Goal: Information Seeking & Learning: Learn about a topic

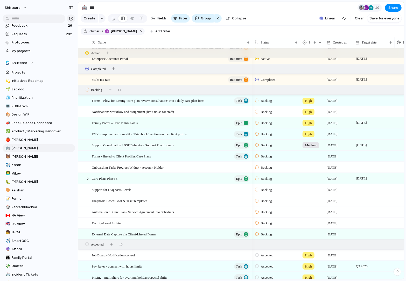
scroll to position [82, 0]
click at [20, 66] on button "Shiftcare" at bounding box center [39, 63] width 73 height 8
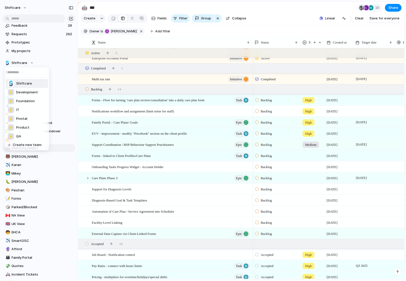
click at [54, 57] on div "Shiftcare ⚡ Development ⚡ Foundation ⚡ IT ⚡ Pivotal ⚡ Product ⚡ QA Create new t…" at bounding box center [203, 140] width 406 height 281
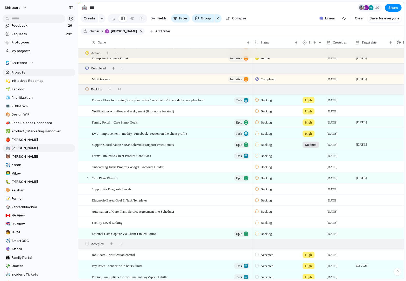
click at [18, 74] on span "Projects" at bounding box center [43, 72] width 62 height 5
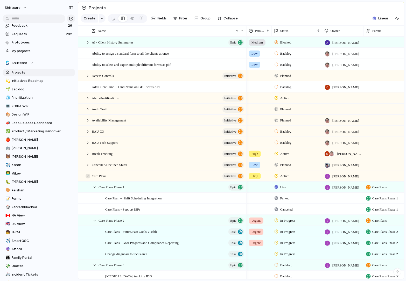
click at [87, 175] on div at bounding box center [88, 176] width 5 height 5
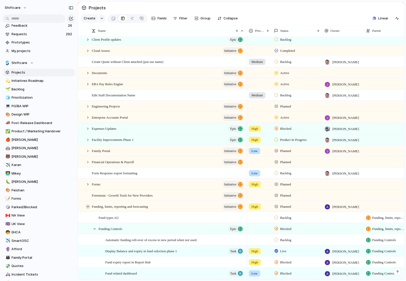
click at [88, 207] on div at bounding box center [88, 207] width 5 height 5
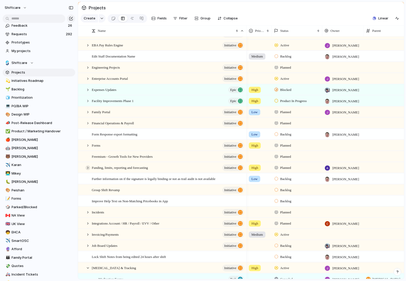
scroll to position [242, 0]
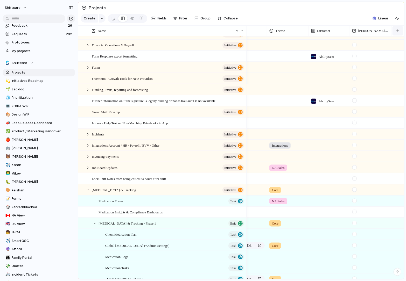
click at [397, 30] on div "button" at bounding box center [397, 30] width 3 height 3
type input "****"
click at [372, 60] on span "Created by" at bounding box center [365, 61] width 18 height 5
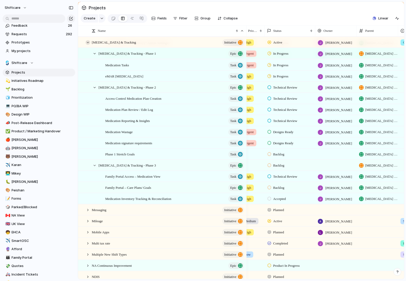
click at [87, 43] on div at bounding box center [88, 42] width 5 height 5
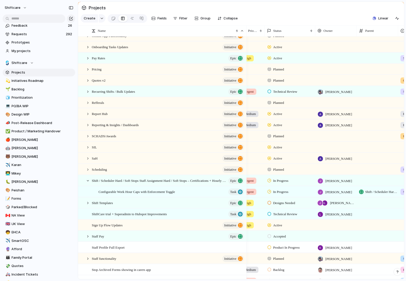
scroll to position [559, 0]
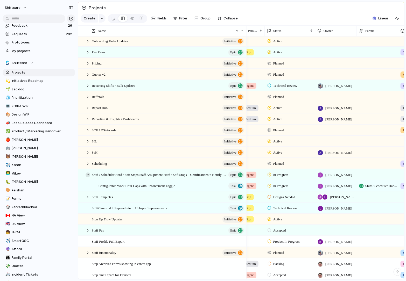
click at [89, 173] on div at bounding box center [88, 175] width 5 height 5
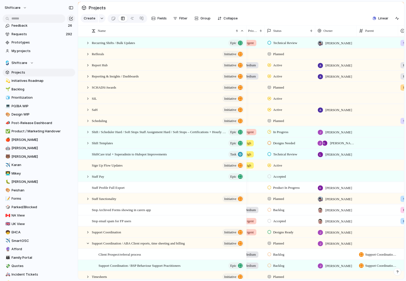
scroll to position [612, 0]
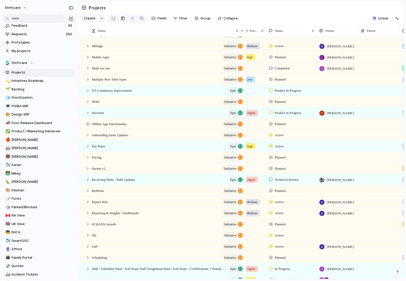
click at [87, 124] on div at bounding box center [88, 124] width 5 height 5
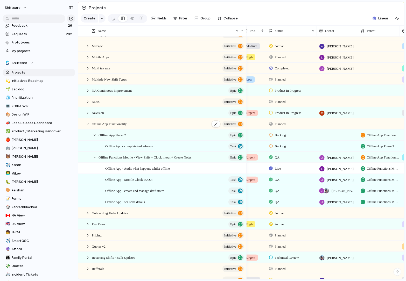
click at [127, 125] on span "Offline App Functionality" at bounding box center [109, 124] width 35 height 6
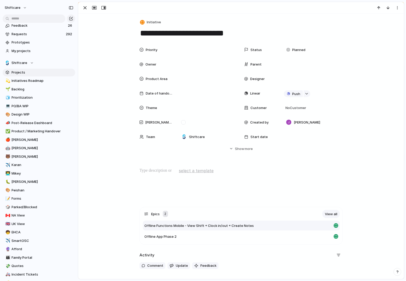
click at [202, 229] on div "Offline Functions Mobile - View Shift + Clock in/out + Create Notes" at bounding box center [241, 226] width 197 height 10
type textarea "**********"
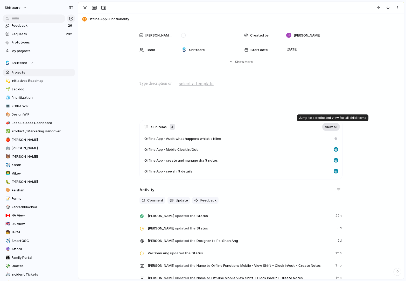
click at [327, 127] on link "View all" at bounding box center [331, 127] width 18 height 8
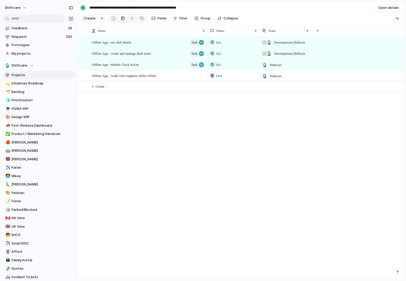
click at [29, 76] on span "Projects" at bounding box center [43, 75] width 62 height 5
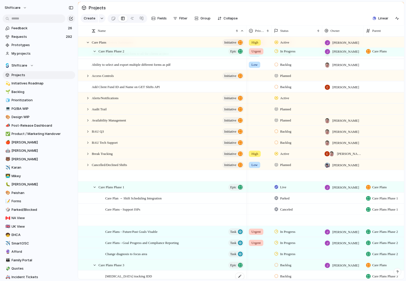
scroll to position [203, 0]
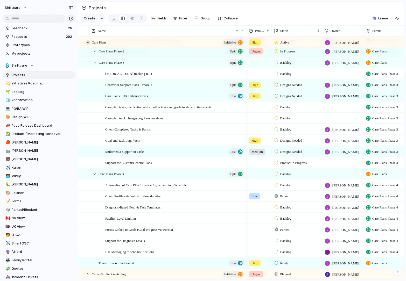
click at [89, 44] on div at bounding box center [88, 42] width 5 height 5
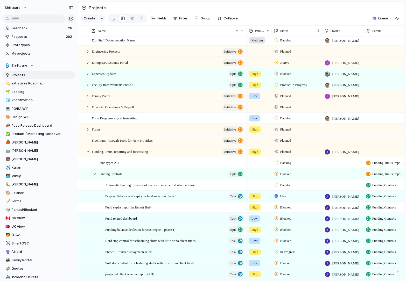
scroll to position [295, 0]
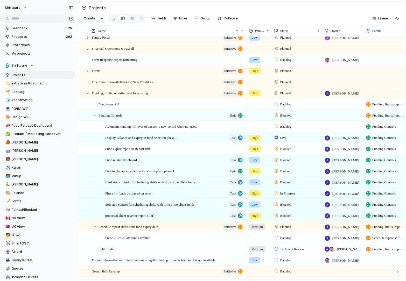
click at [89, 90] on div at bounding box center [85, 93] width 14 height 11
click at [89, 94] on div at bounding box center [88, 93] width 5 height 5
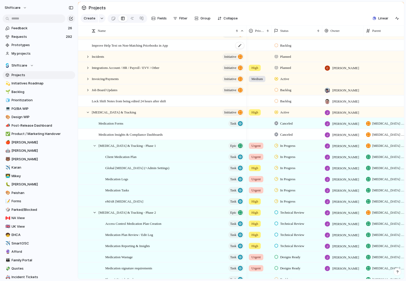
scroll to position [386, 0]
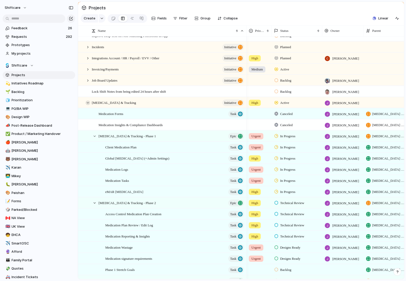
click at [88, 101] on div at bounding box center [88, 103] width 5 height 5
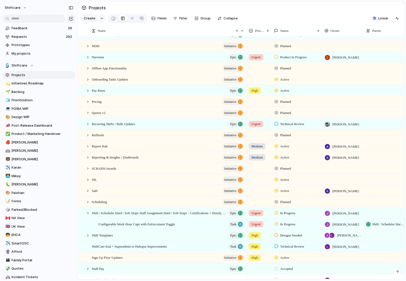
scroll to position [0, 0]
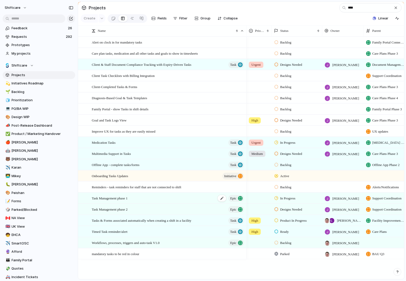
type input "****"
click at [126, 199] on span "Task Management phase 1" at bounding box center [110, 198] width 36 height 6
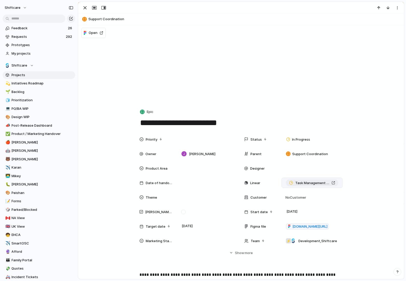
click at [326, 180] on link "Task Management phase 1" at bounding box center [312, 183] width 52 height 7
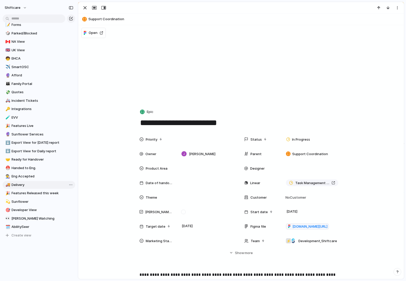
click at [25, 186] on span "Delivery" at bounding box center [43, 185] width 62 height 5
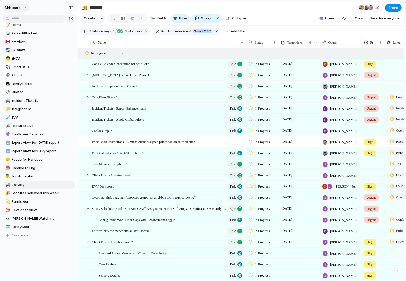
click at [23, 7] on button "shiftcare" at bounding box center [15, 8] width 27 height 8
click at [310, 34] on div "Settings Invite members Change theme Sign out" at bounding box center [203, 140] width 406 height 281
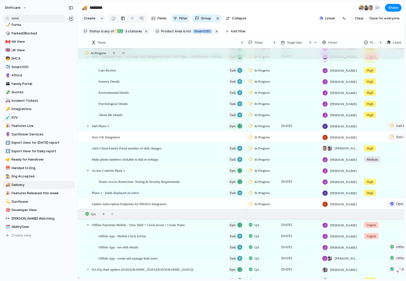
scroll to position [231, 0]
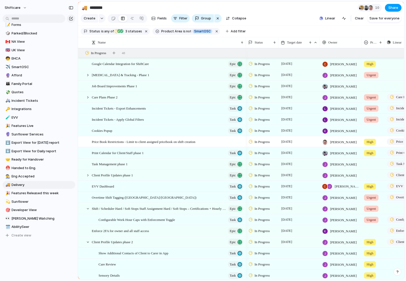
click at [393, 9] on span "Share" at bounding box center [393, 7] width 10 height 5
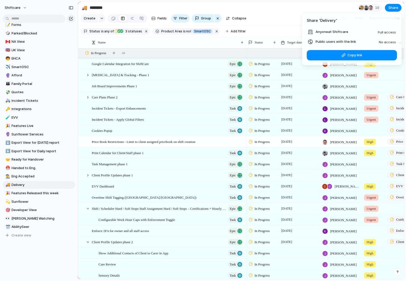
click at [387, 41] on span "No access" at bounding box center [387, 42] width 17 height 4
click at [354, 54] on span "Copy link" at bounding box center [355, 55] width 15 height 5
click at [381, 40] on span "No access" at bounding box center [387, 42] width 17 height 4
click at [249, 0] on div "Share ' Delivery ' Anyone at Shiftcare Full access Public users with the link N…" at bounding box center [203, 140] width 406 height 281
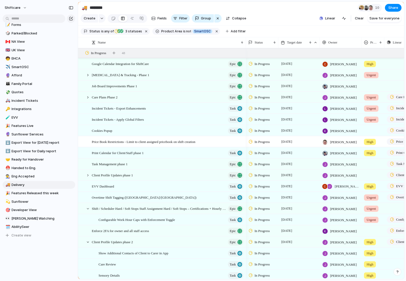
click at [20, 3] on div "shiftcare" at bounding box center [39, 6] width 78 height 13
click at [19, 9] on button "shiftcare" at bounding box center [15, 8] width 27 height 8
click at [23, 20] on span "Settings" at bounding box center [19, 19] width 14 height 5
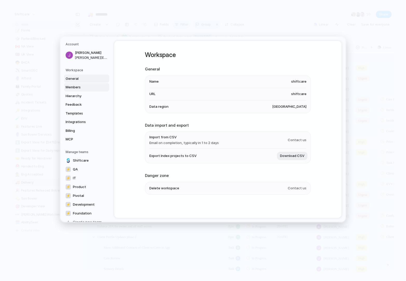
click at [81, 86] on span "Members" at bounding box center [82, 87] width 33 height 5
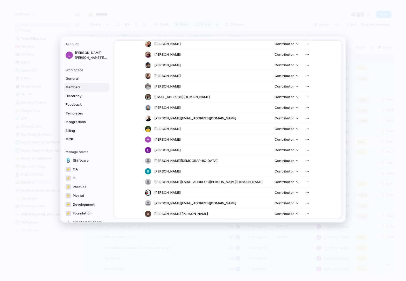
scroll to position [422, 0]
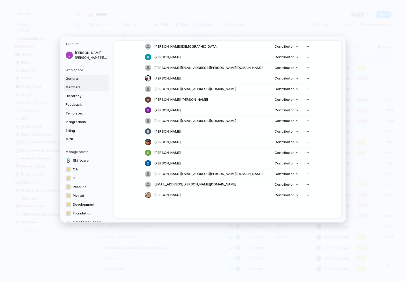
click at [77, 80] on span "General" at bounding box center [82, 78] width 33 height 5
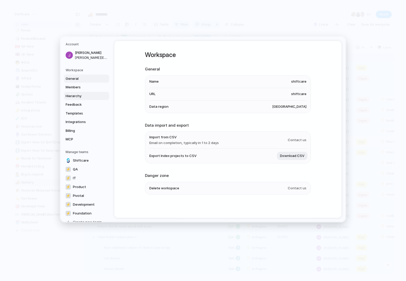
click at [80, 94] on span "Hierarchy" at bounding box center [82, 95] width 33 height 5
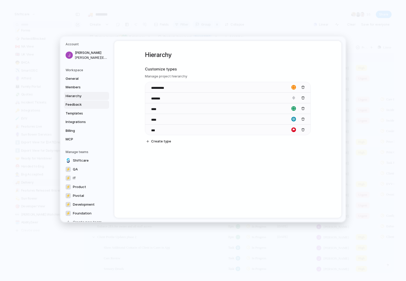
click at [76, 103] on span "Feedback" at bounding box center [82, 104] width 33 height 5
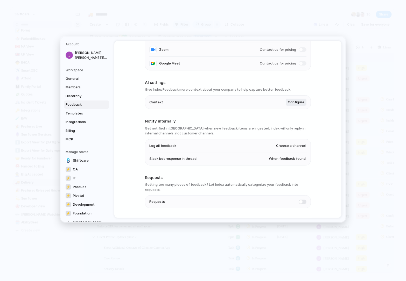
scroll to position [88, 0]
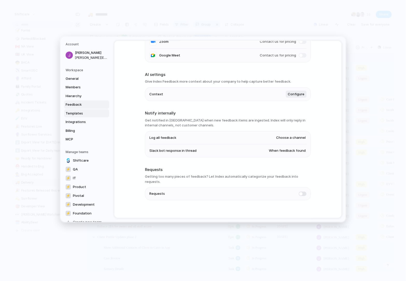
click at [74, 113] on span "Templates" at bounding box center [82, 113] width 33 height 5
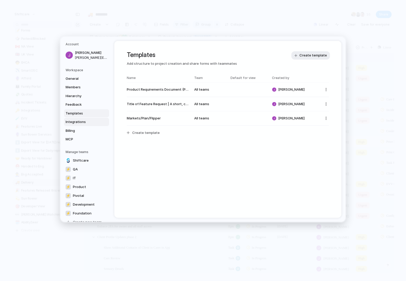
click at [86, 122] on span "Integrations" at bounding box center [82, 122] width 33 height 5
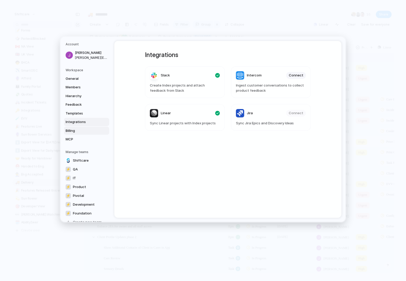
click at [84, 128] on link "Billing" at bounding box center [86, 131] width 45 height 8
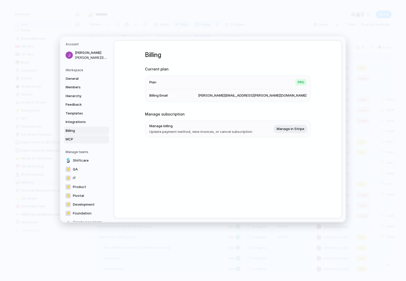
click at [81, 136] on link "MCP" at bounding box center [86, 139] width 45 height 8
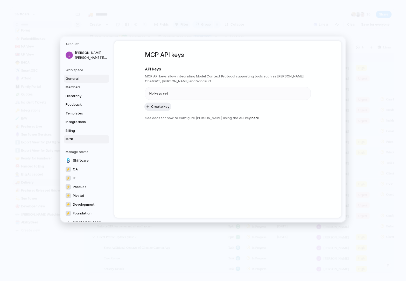
click at [78, 78] on span "General" at bounding box center [82, 78] width 33 height 5
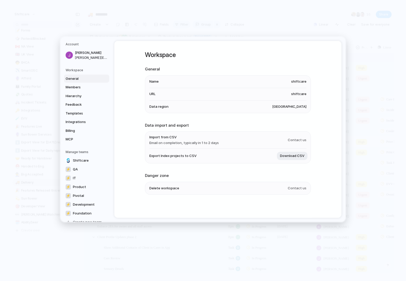
click at [77, 68] on h5 "Workspace" at bounding box center [88, 70] width 44 height 5
click at [77, 74] on div "Workspace General Members Hierarchy Feedback Templates Integrations Billing MCP" at bounding box center [88, 106] width 44 height 76
click at [75, 89] on span "Members" at bounding box center [82, 87] width 33 height 5
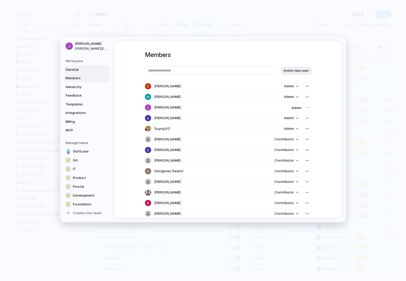
click at [84, 72] on link "General" at bounding box center [86, 69] width 45 height 8
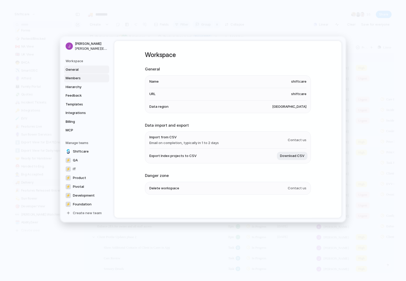
click at [79, 82] on link "Members" at bounding box center [86, 78] width 45 height 8
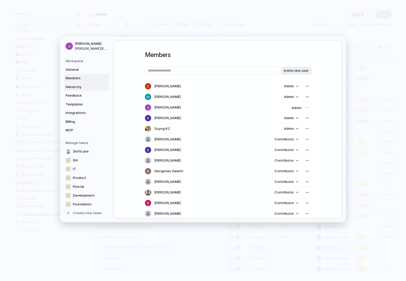
click at [78, 86] on span "Hierarchy" at bounding box center [82, 86] width 33 height 5
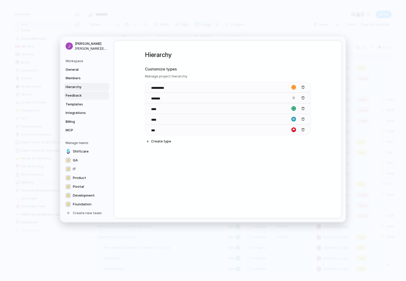
click at [79, 93] on span "Feedback" at bounding box center [82, 95] width 33 height 5
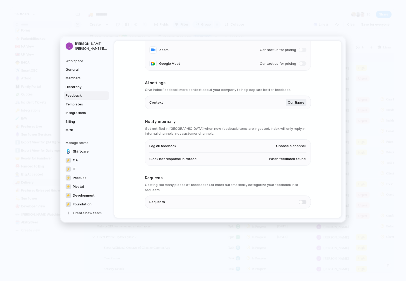
scroll to position [88, 0]
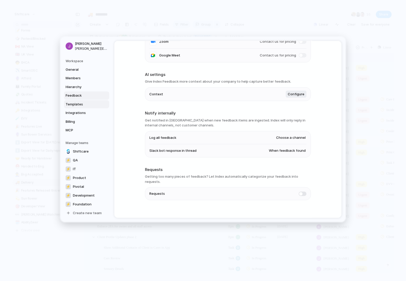
click at [85, 102] on span "Templates" at bounding box center [82, 104] width 33 height 5
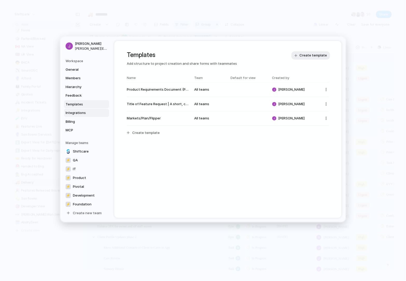
click at [80, 113] on span "Integrations" at bounding box center [82, 112] width 33 height 5
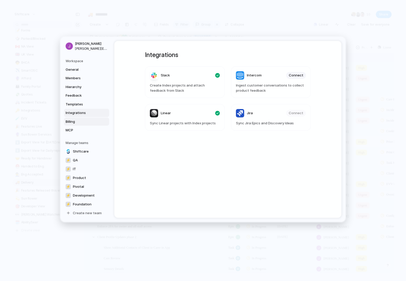
click at [80, 117] on link "Billing" at bounding box center [86, 121] width 45 height 8
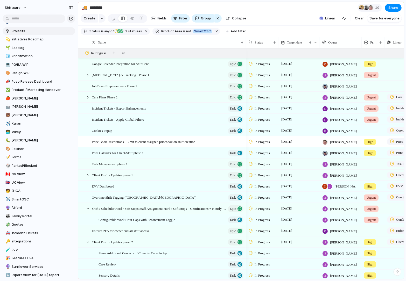
scroll to position [21, 0]
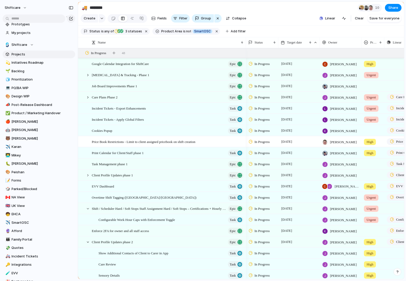
click at [19, 55] on span "Projects" at bounding box center [43, 54] width 62 height 5
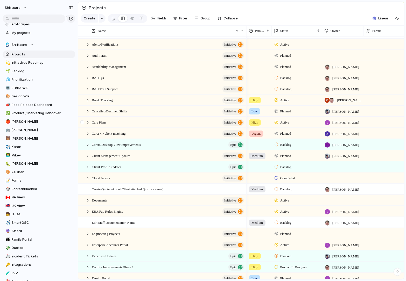
scroll to position [103, 0]
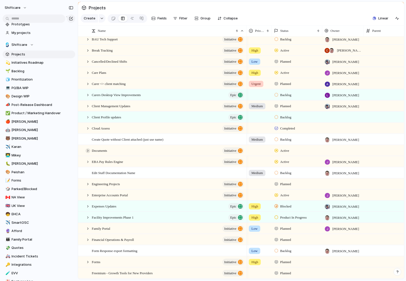
click at [87, 151] on div at bounding box center [88, 151] width 5 height 5
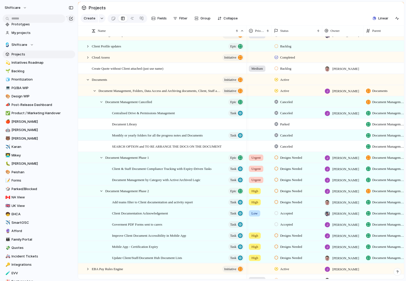
scroll to position [185, 0]
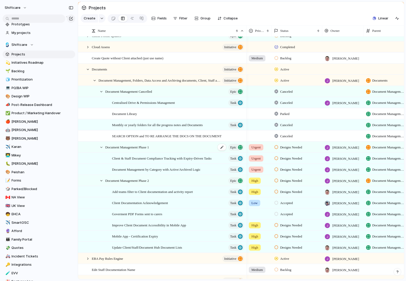
click at [149, 147] on span "Document Management Phase 1" at bounding box center [127, 147] width 44 height 6
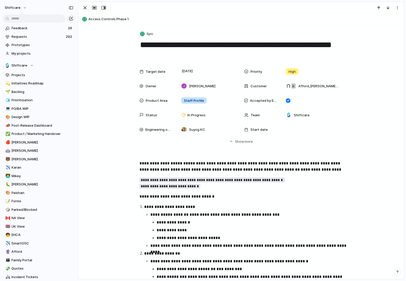
click at [191, 46] on textarea "**********" at bounding box center [241, 49] width 203 height 21
click at [246, 144] on span "more" at bounding box center [249, 141] width 8 height 5
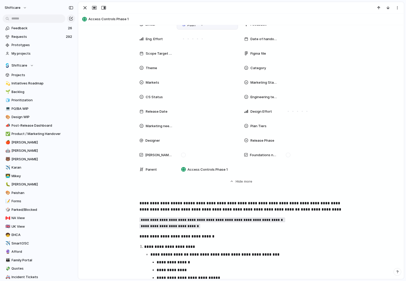
scroll to position [177, 0]
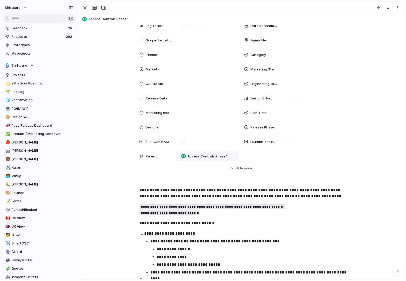
click at [221, 156] on span "Access Controls Phase 1" at bounding box center [207, 156] width 40 height 5
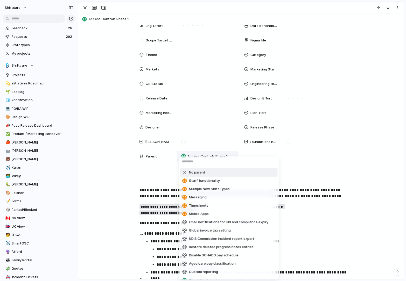
click at [180, 157] on input "text" at bounding box center [229, 162] width 100 height 10
click at [127, 180] on div "No parent Staff functionality Multiple New Shift Types Messaging Timesheets Mob…" at bounding box center [203, 140] width 406 height 281
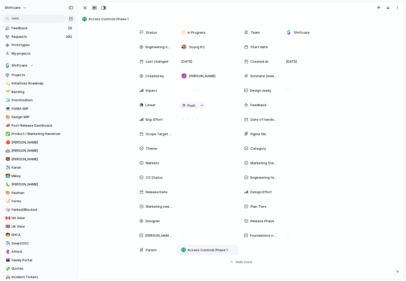
scroll to position [0, 0]
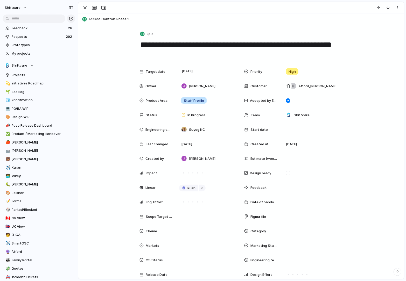
click at [103, 18] on span "Access Controls Phase 1" at bounding box center [244, 19] width 313 height 5
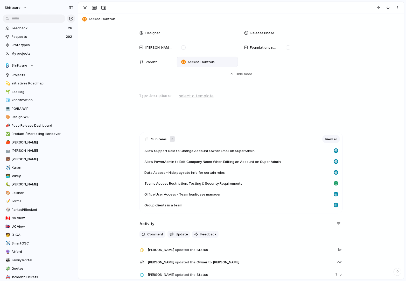
scroll to position [262, 0]
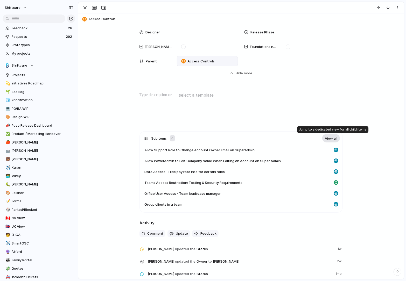
click at [331, 138] on link "View all" at bounding box center [331, 138] width 18 height 8
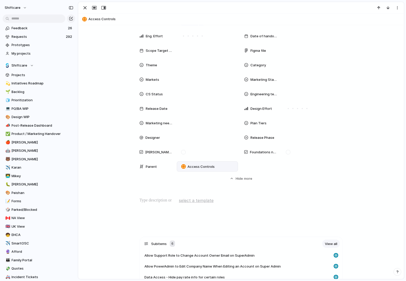
scroll to position [0, 0]
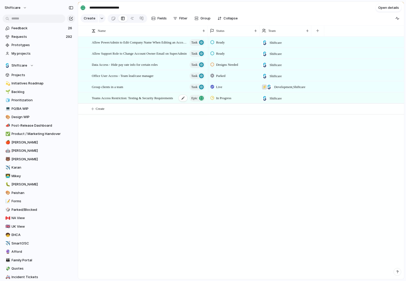
click at [141, 98] on span "Teams Access Restriction: Testing & Security Requirements" at bounding box center [132, 98] width 81 height 6
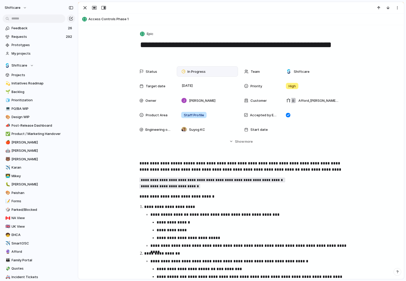
click at [211, 74] on div "In Progress" at bounding box center [207, 72] width 57 height 6
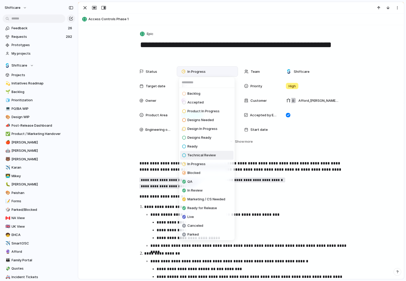
click at [199, 158] on li "Technical Review" at bounding box center [206, 155] width 53 height 9
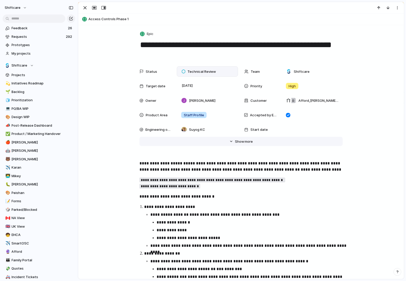
click at [254, 143] on button "Hide Show more" at bounding box center [241, 141] width 203 height 9
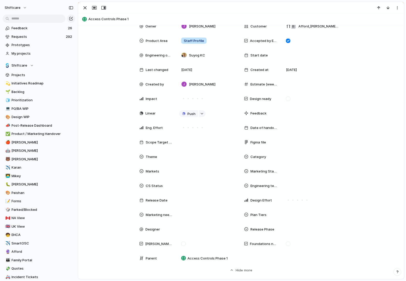
scroll to position [76, 0]
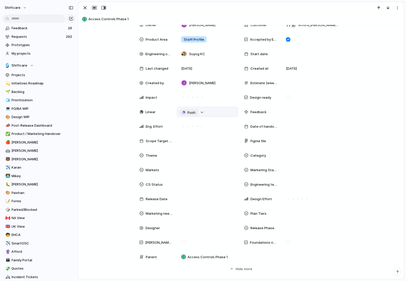
click at [189, 114] on span "Push" at bounding box center [191, 112] width 8 height 5
click at [194, 124] on li "Project" at bounding box center [190, 122] width 30 height 8
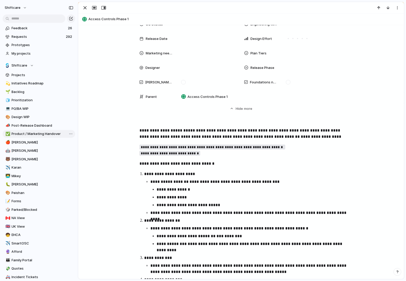
scroll to position [0, 0]
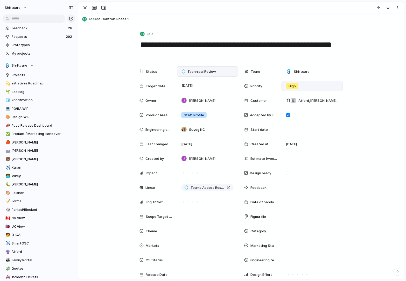
click at [291, 82] on div "High" at bounding box center [312, 86] width 61 height 10
click at [296, 105] on span "Urgent" at bounding box center [295, 107] width 11 height 5
click at [310, 213] on div at bounding box center [312, 217] width 61 height 10
click at [122, 208] on div "Status Technical Review Team Shiftcare Target date [DATE] Priority Urgent Owner…" at bounding box center [241, 206] width 313 height 281
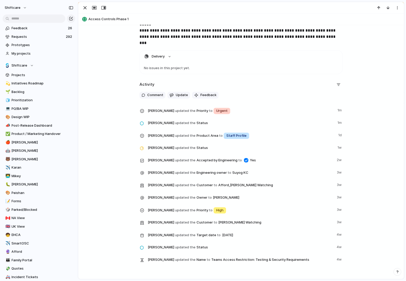
scroll to position [605, 0]
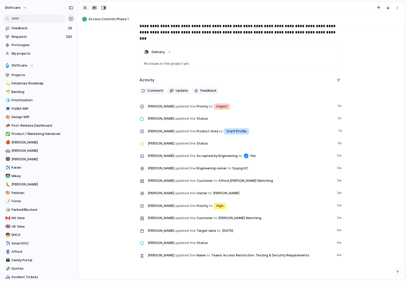
click at [82, 7] on div "button" at bounding box center [85, 8] width 6 height 6
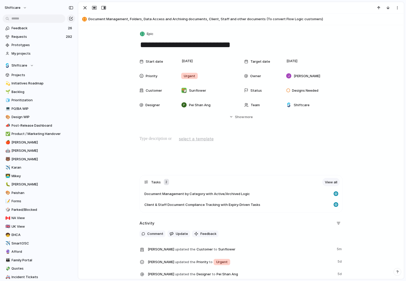
scroll to position [94, 0]
